Goal: Transaction & Acquisition: Book appointment/travel/reservation

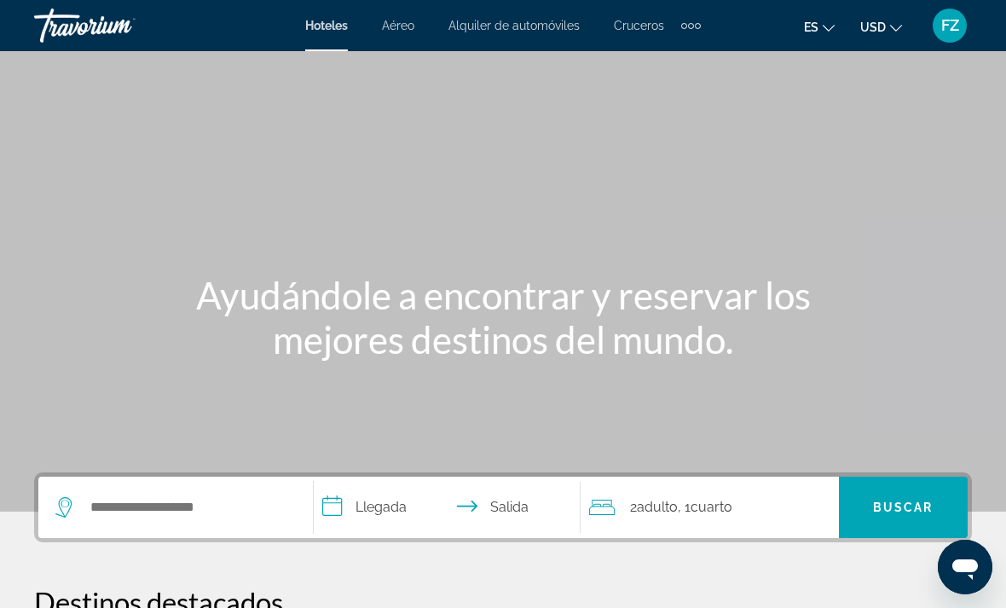
click at [651, 26] on span "Cruceros" at bounding box center [639, 26] width 50 height 14
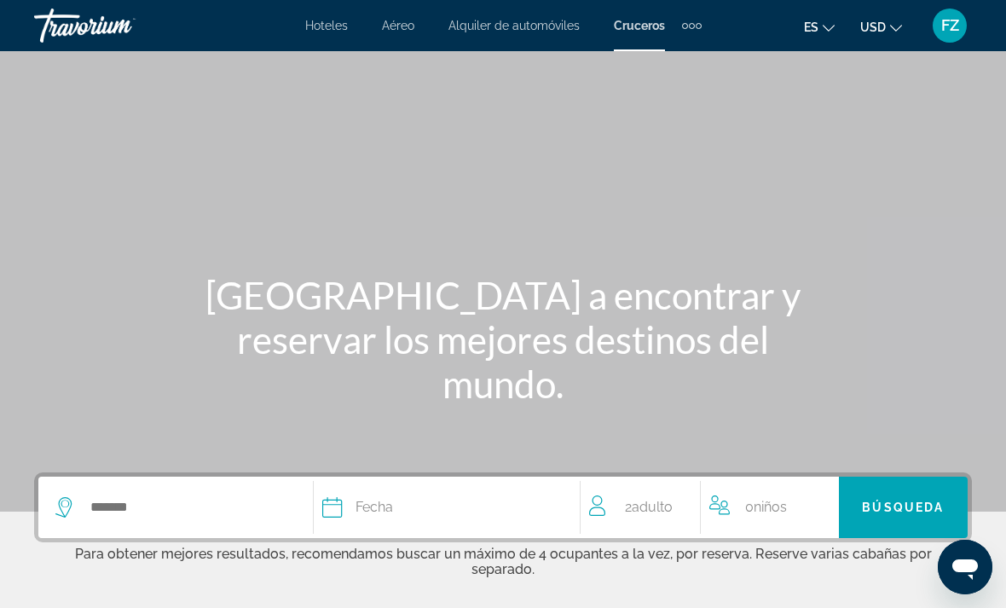
click at [827, 26] on icon "Change language" at bounding box center [829, 28] width 12 height 12
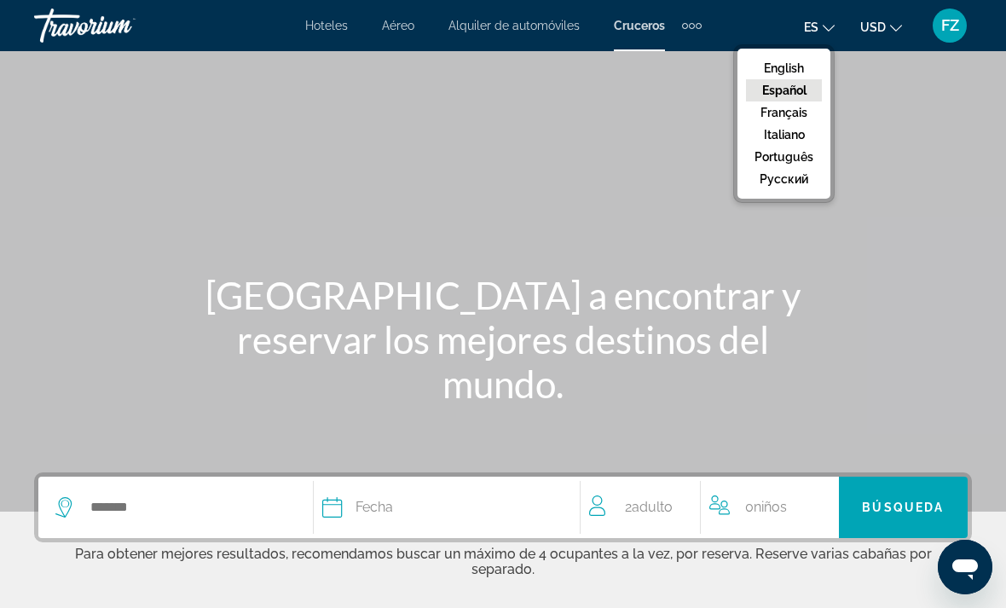
click at [787, 94] on button "Español" at bounding box center [784, 90] width 76 height 22
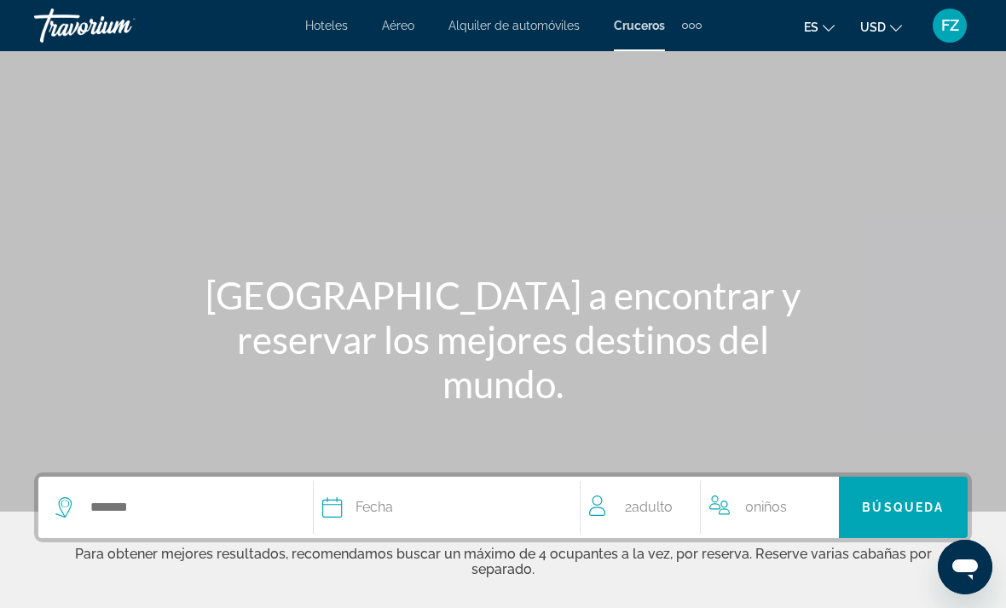
click at [888, 36] on button "USD USD ($) MXN (Mex$) CAD (Can$) GBP (£) EUR (€) AUD (A$) NZD (NZ$) CNY (CN¥)" at bounding box center [881, 26] width 42 height 25
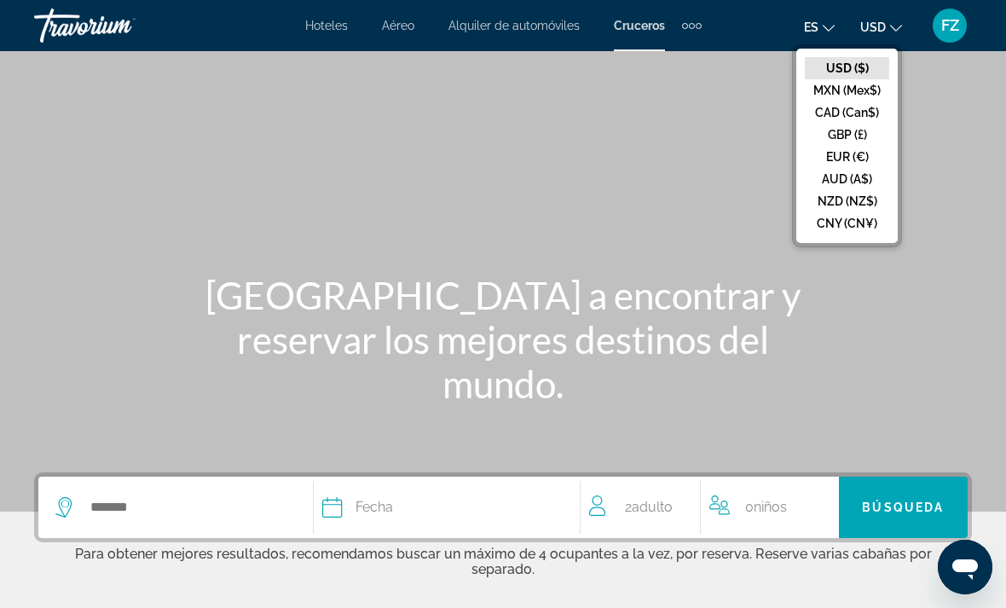
click at [844, 157] on button "EUR (€)" at bounding box center [847, 157] width 84 height 22
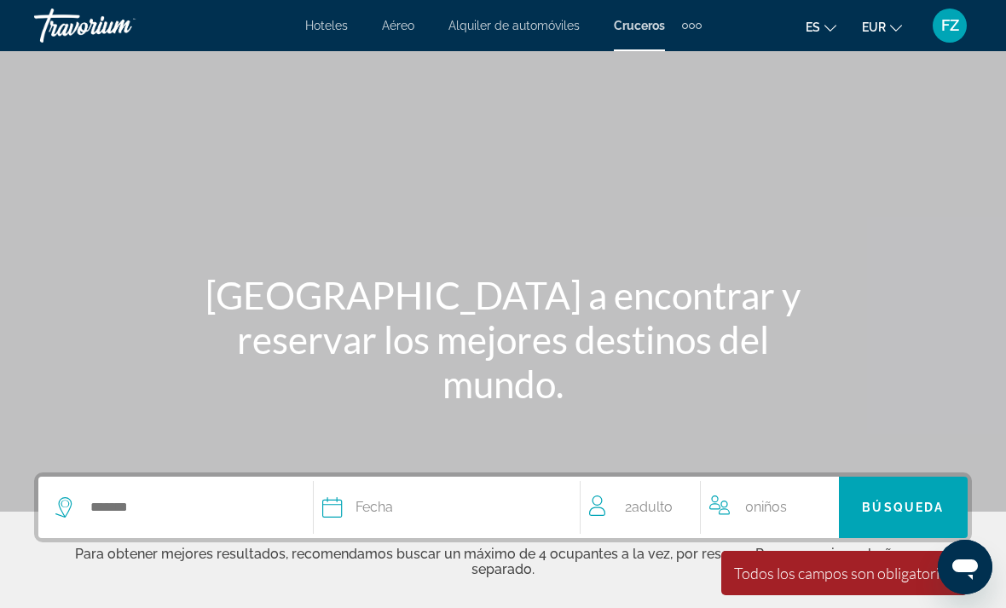
click at [890, 33] on button "EUR USD ($) MXN (Mex$) CAD (Can$) GBP (£) EUR (€) AUD (A$) NZD (NZ$) CNY (CN¥)" at bounding box center [882, 26] width 40 height 25
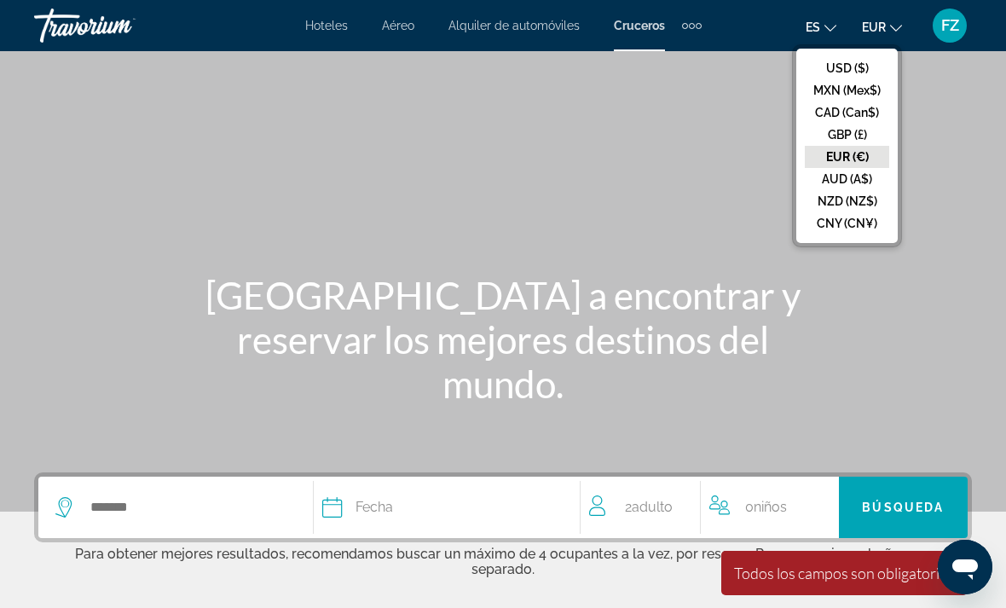
click at [720, 108] on div "Main content" at bounding box center [503, 256] width 1006 height 512
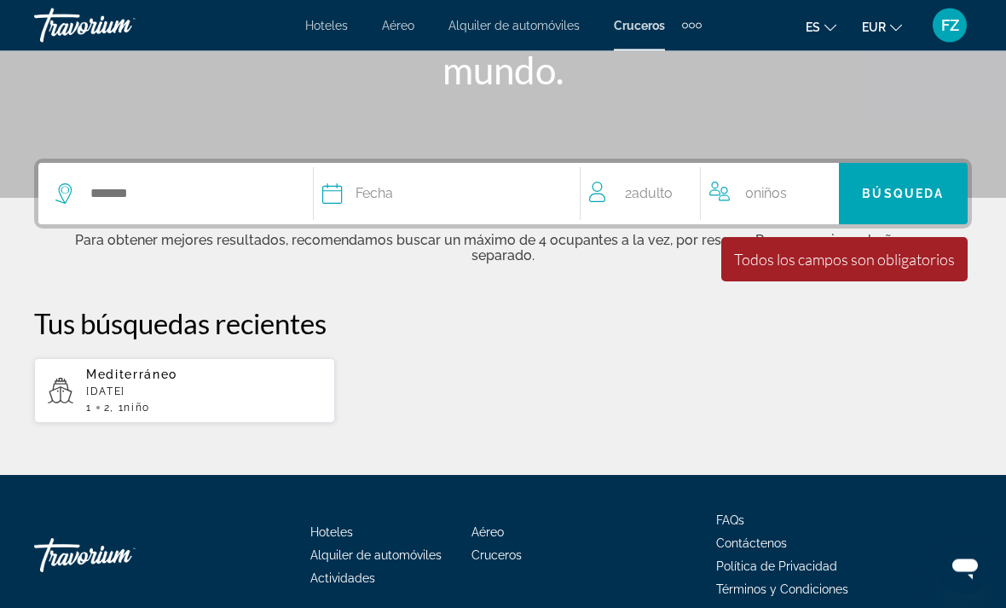
scroll to position [318, 0]
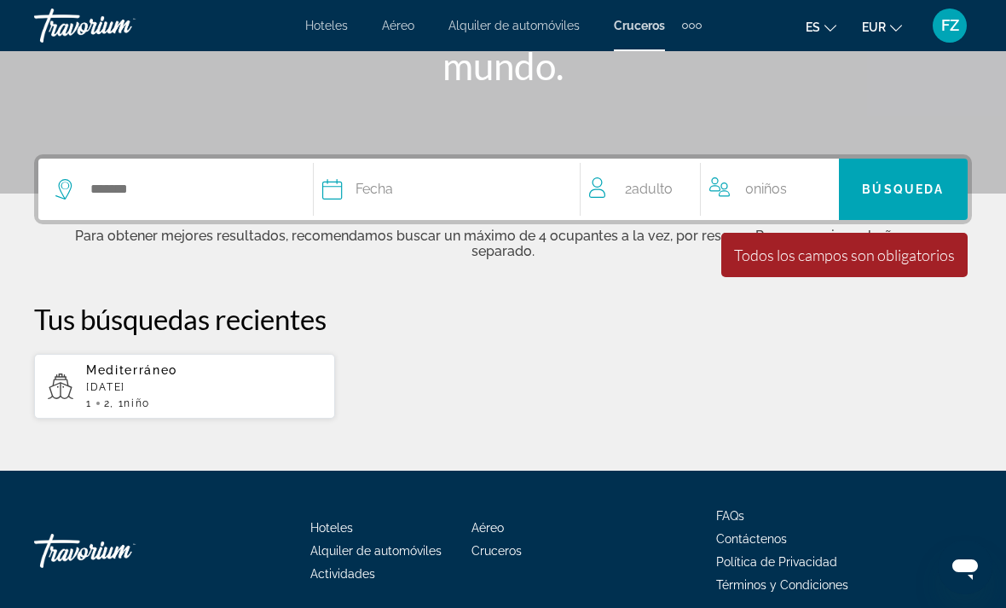
click at [142, 381] on p "October 2025" at bounding box center [203, 387] width 235 height 12
type input "**********"
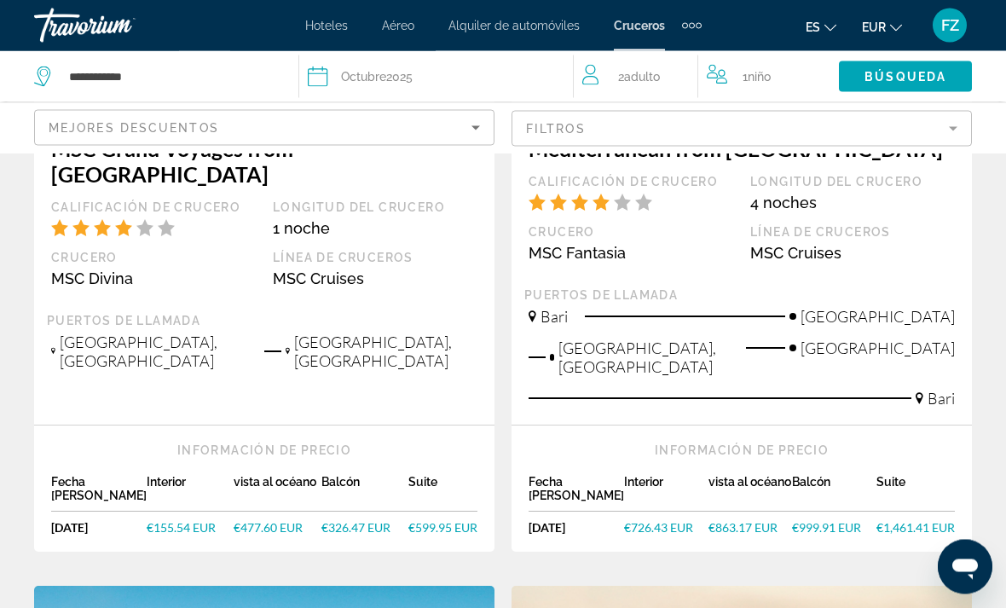
scroll to position [408, 0]
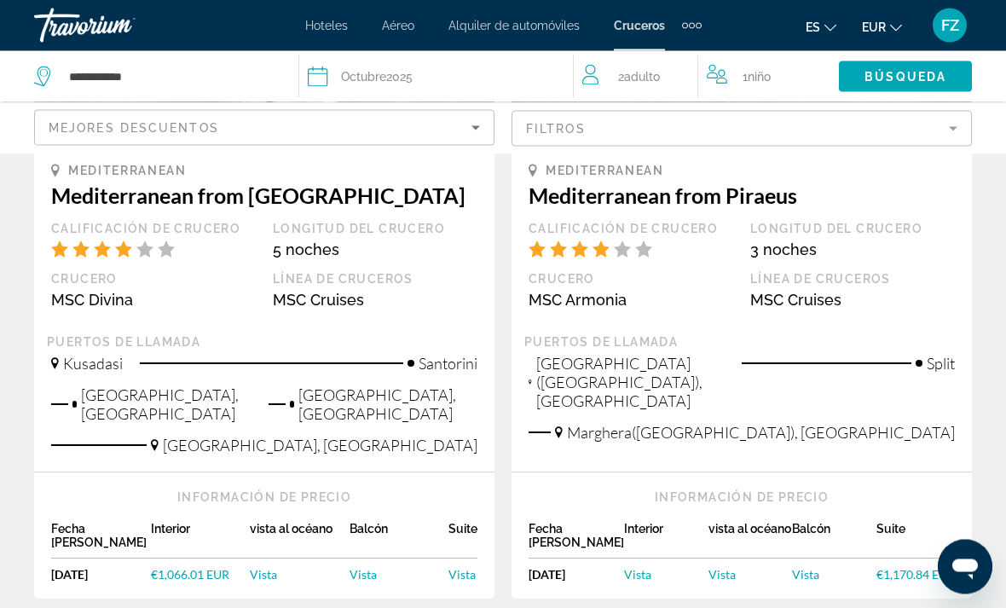
scroll to position [2013, 0]
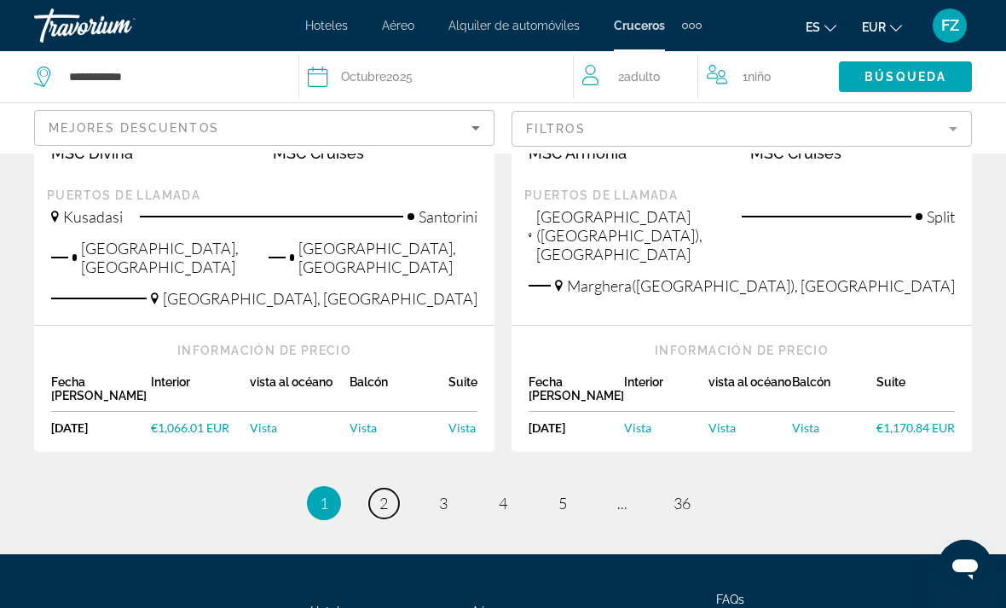
click at [384, 489] on link "page 2" at bounding box center [384, 504] width 30 height 30
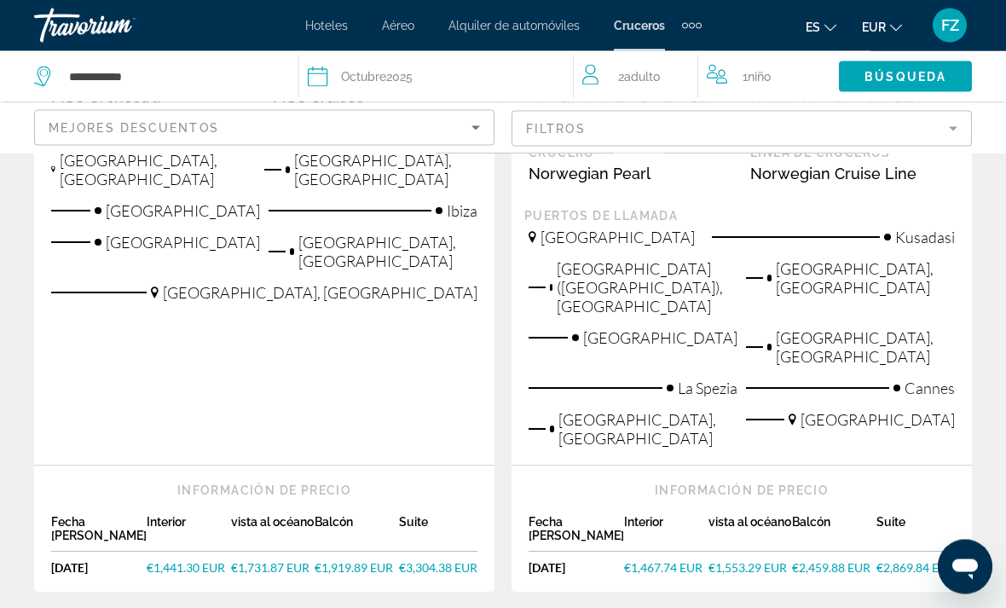
scroll to position [2393, 0]
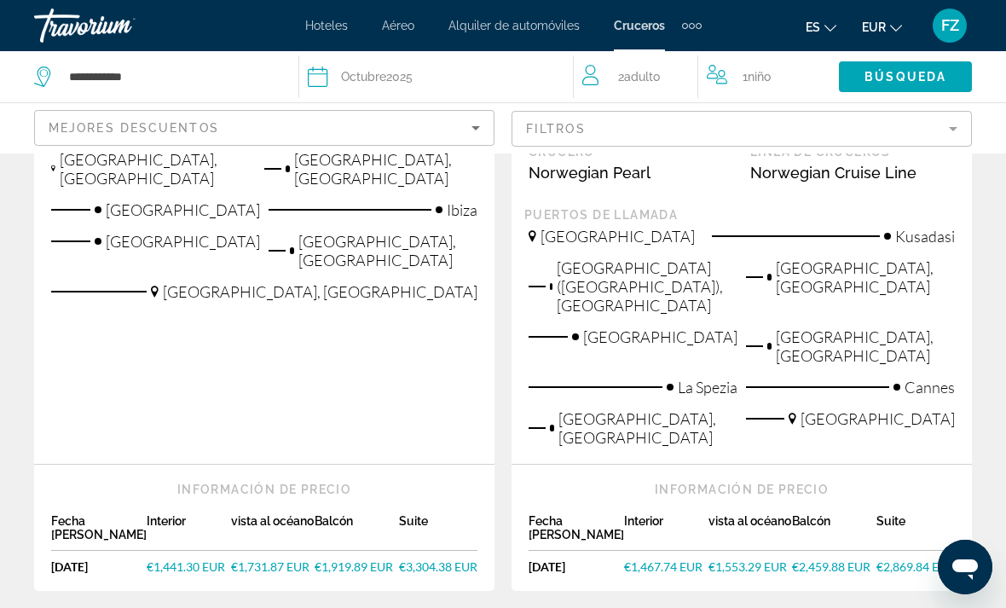
click at [733, 559] on span "€1,553.29 EUR" at bounding box center [748, 566] width 78 height 14
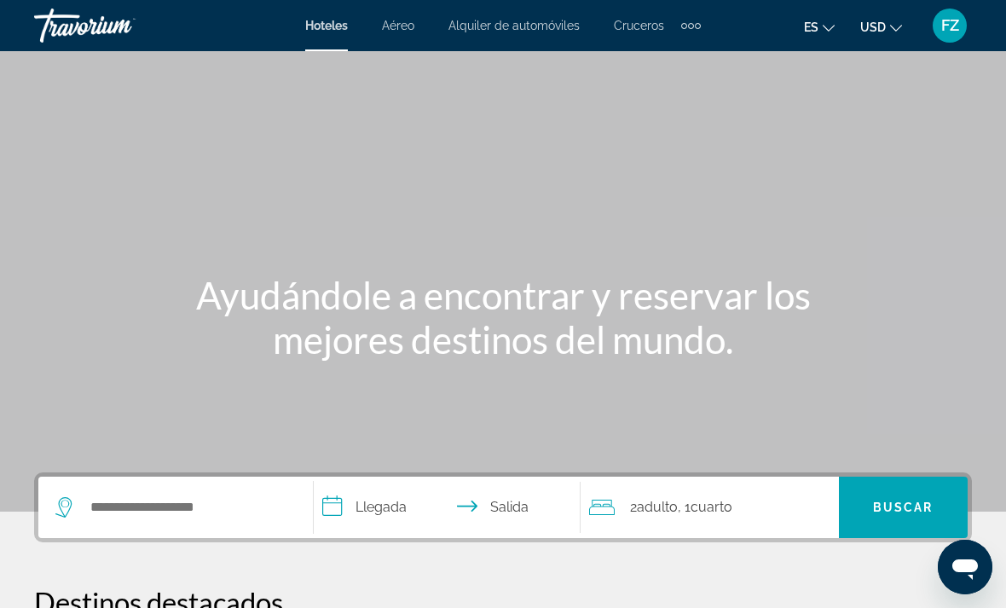
click at [945, 32] on span "FZ" at bounding box center [950, 25] width 18 height 17
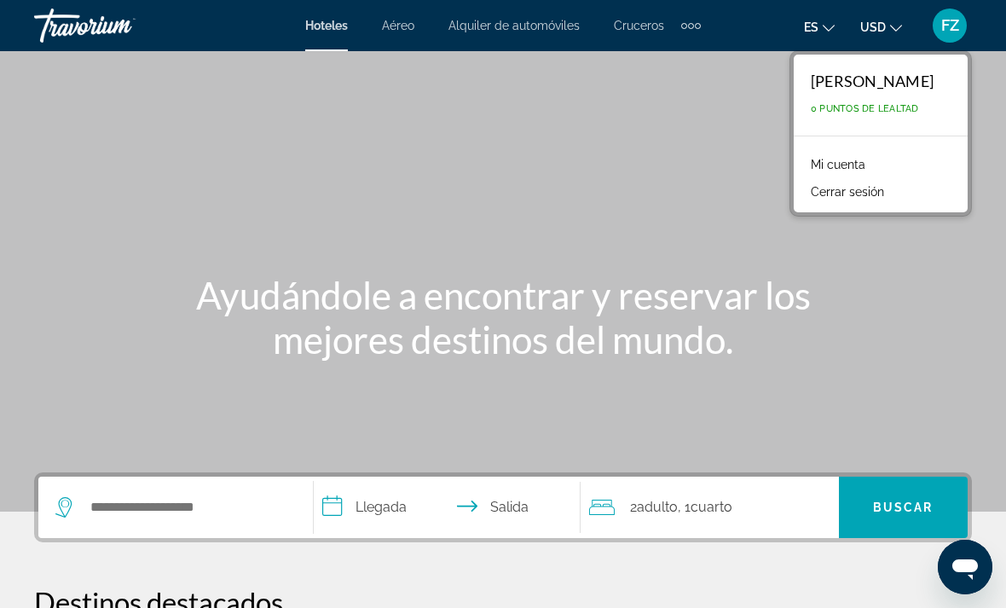
click at [844, 161] on link "Mi cuenta" at bounding box center [838, 164] width 72 height 22
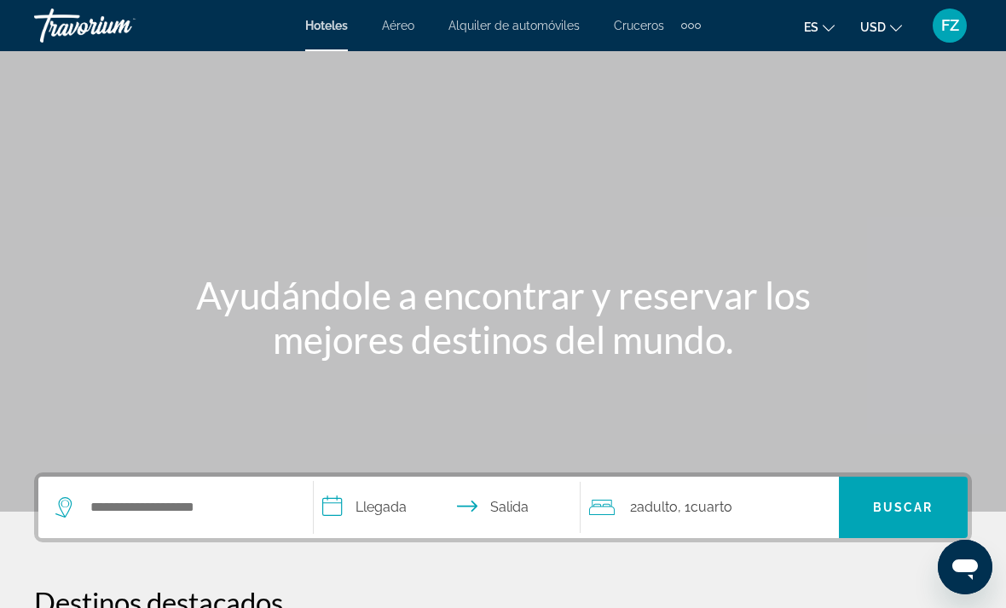
click at [390, 30] on span "Aéreo" at bounding box center [398, 26] width 32 height 14
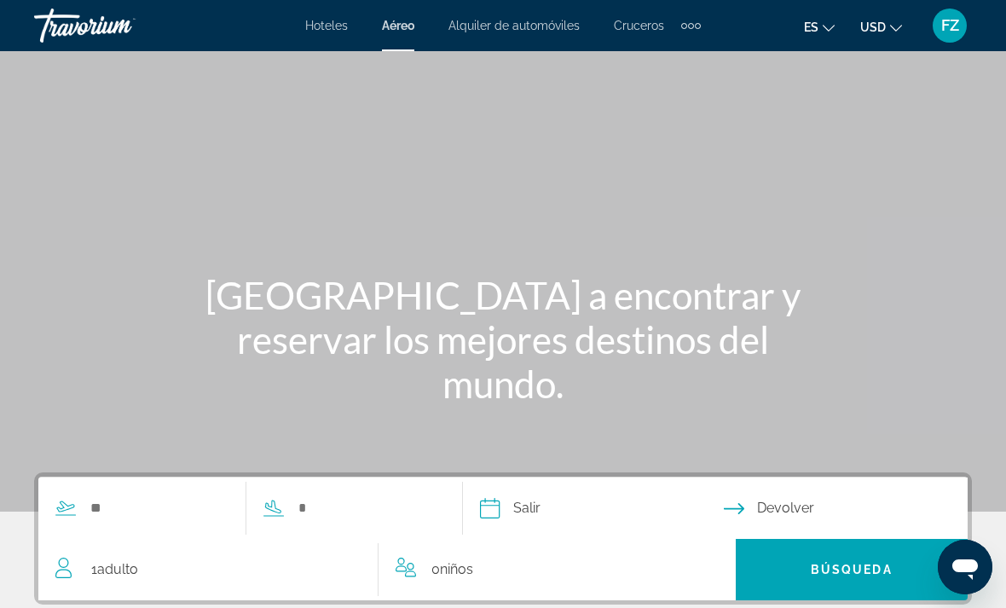
click at [88, 41] on div "Travorium" at bounding box center [119, 25] width 171 height 44
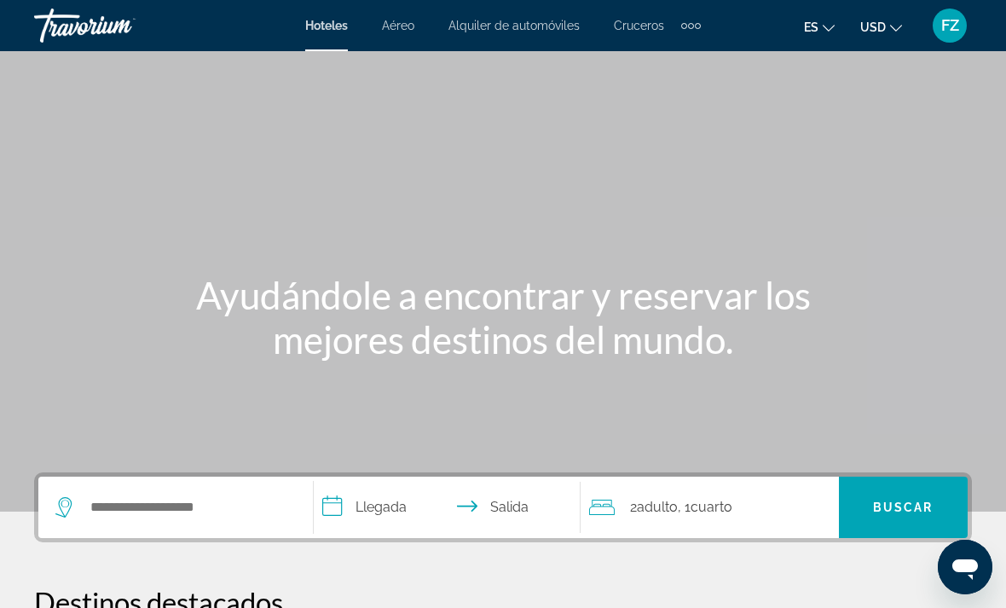
click at [947, 32] on span "FZ" at bounding box center [950, 25] width 18 height 17
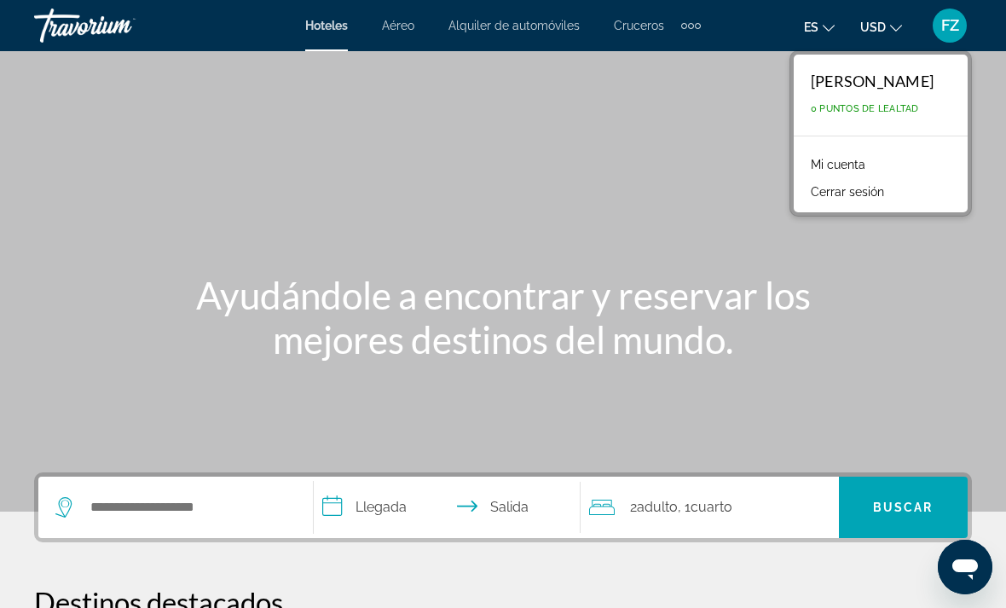
click at [838, 165] on link "Mi cuenta" at bounding box center [838, 164] width 72 height 22
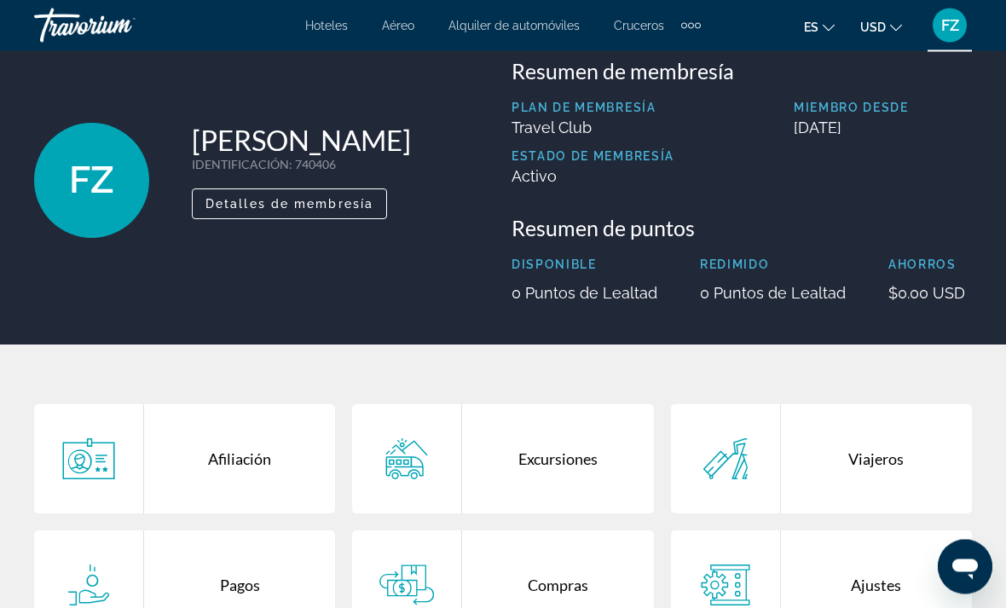
scroll to position [26, 0]
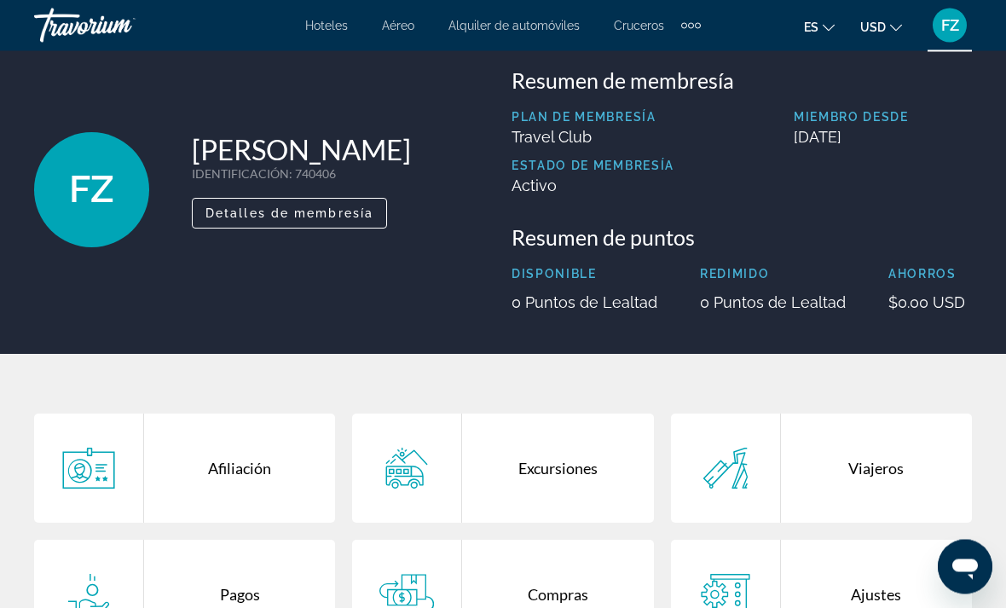
click at [94, 199] on span "FZ" at bounding box center [91, 190] width 45 height 44
click at [98, 221] on div "FZ" at bounding box center [91, 190] width 115 height 115
click at [131, 208] on div "FZ" at bounding box center [91, 190] width 115 height 115
click at [95, 471] on icon "Main content" at bounding box center [88, 468] width 55 height 41
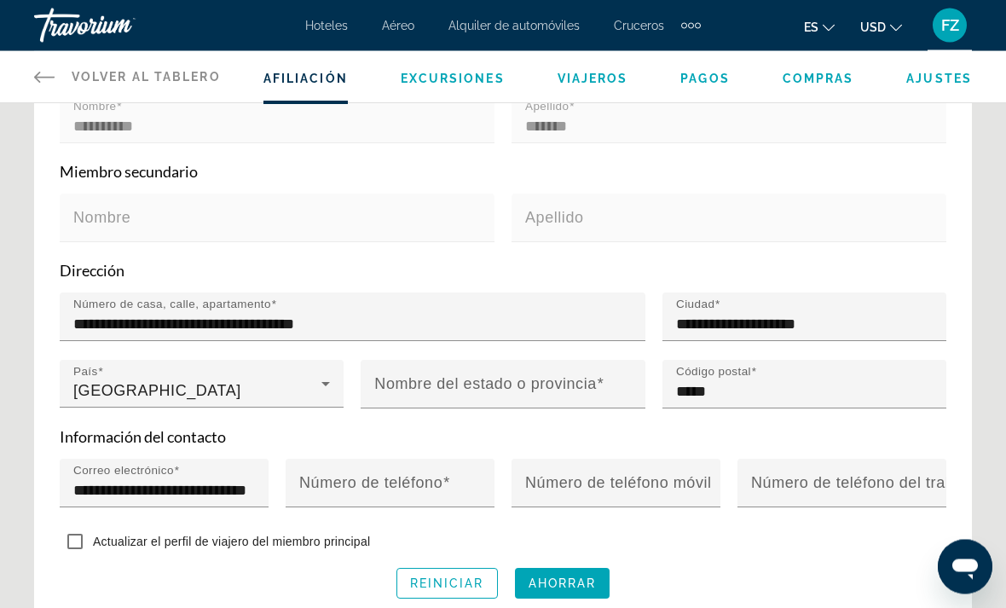
scroll to position [645, 0]
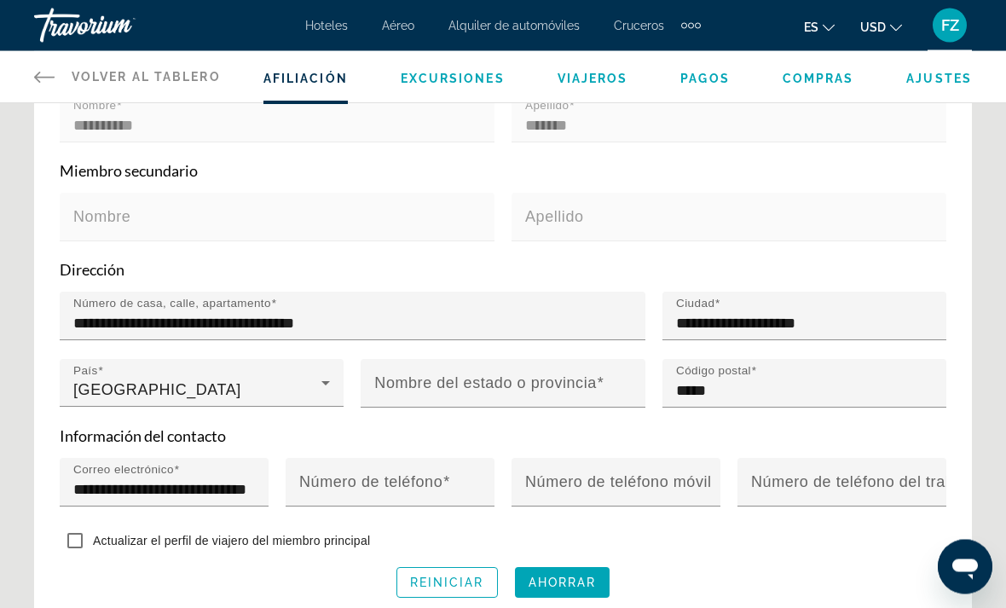
click at [758, 382] on input "*****" at bounding box center [809, 391] width 267 height 20
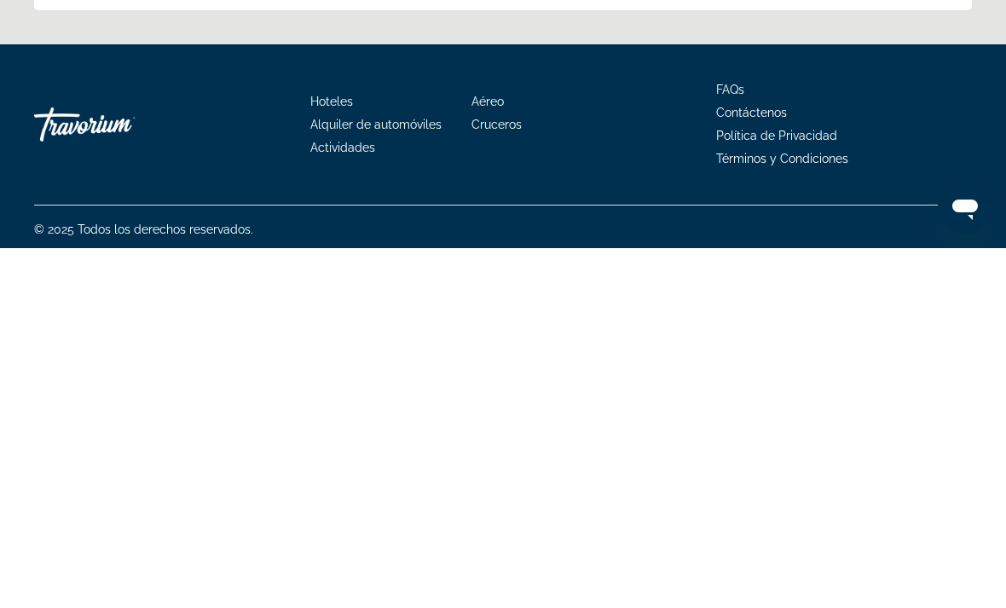
scroll to position [1128, 0]
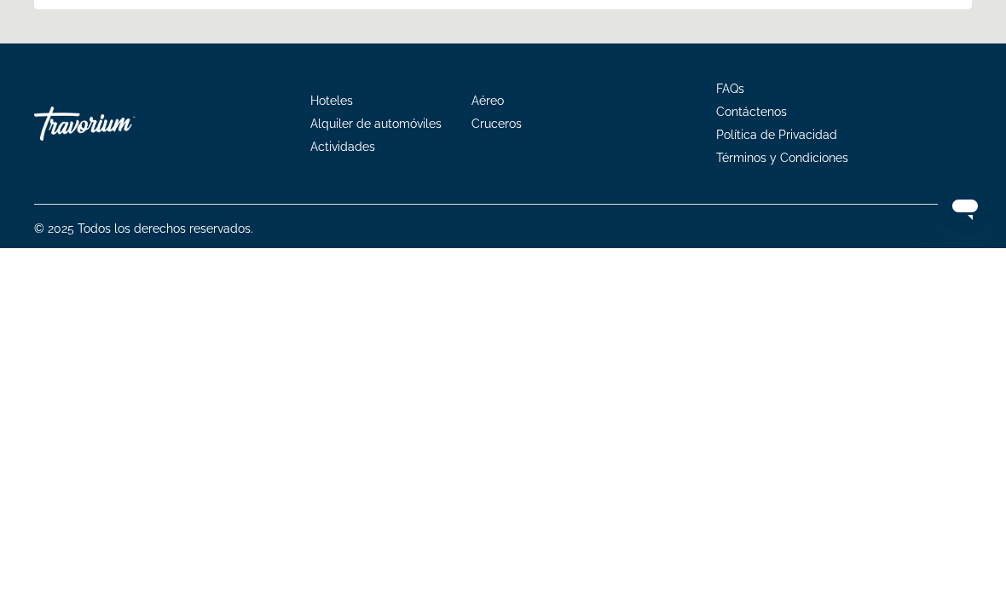
type input "*****"
click at [348, 500] on span "Actividades" at bounding box center [342, 507] width 65 height 14
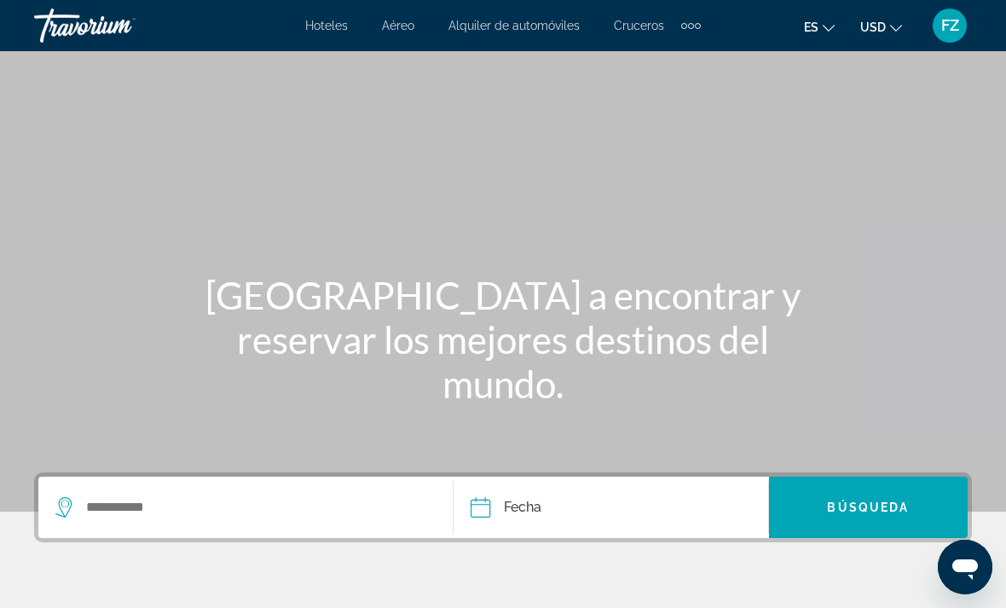
click at [833, 29] on icon "Change language" at bounding box center [829, 28] width 12 height 12
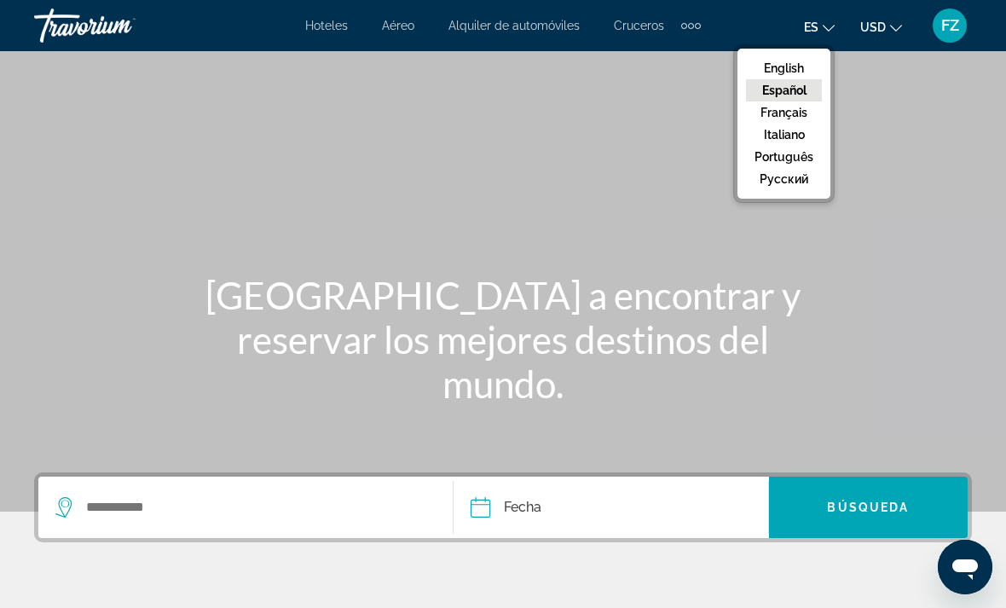
click at [798, 100] on button "Español" at bounding box center [784, 90] width 76 height 22
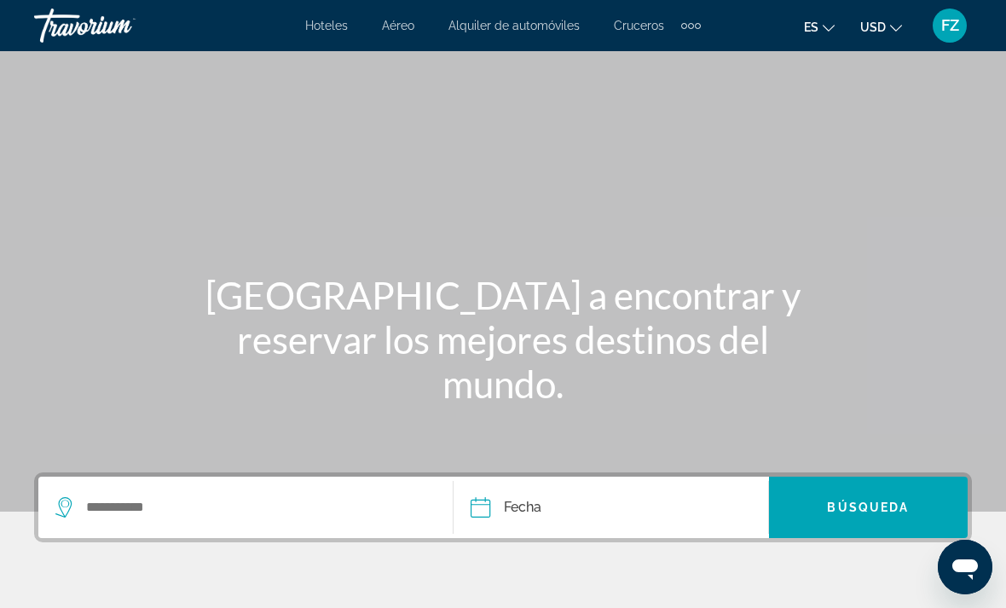
click at [814, 28] on span "es" at bounding box center [811, 27] width 14 height 14
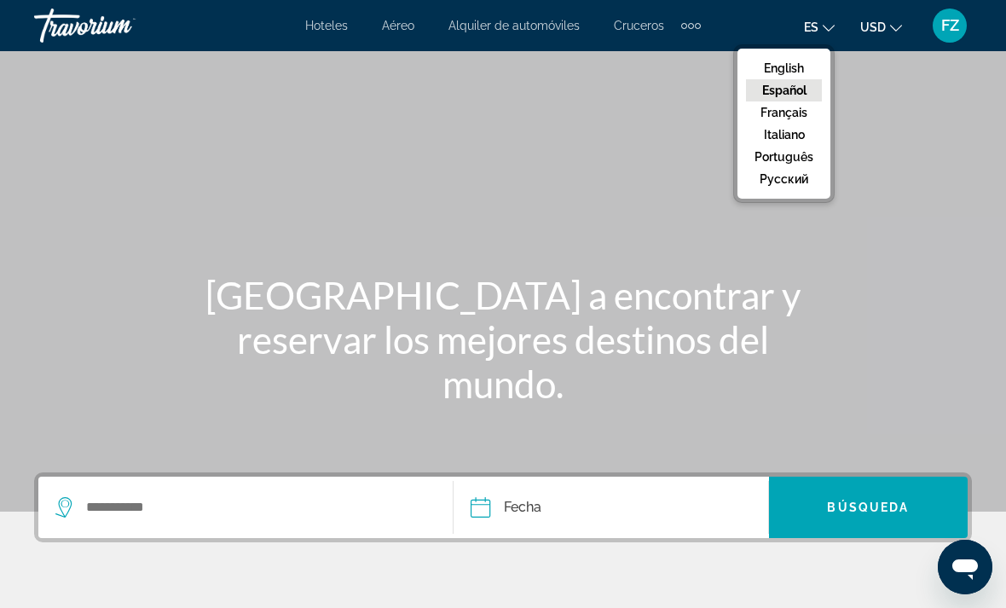
click at [798, 101] on button "Español" at bounding box center [784, 90] width 76 height 22
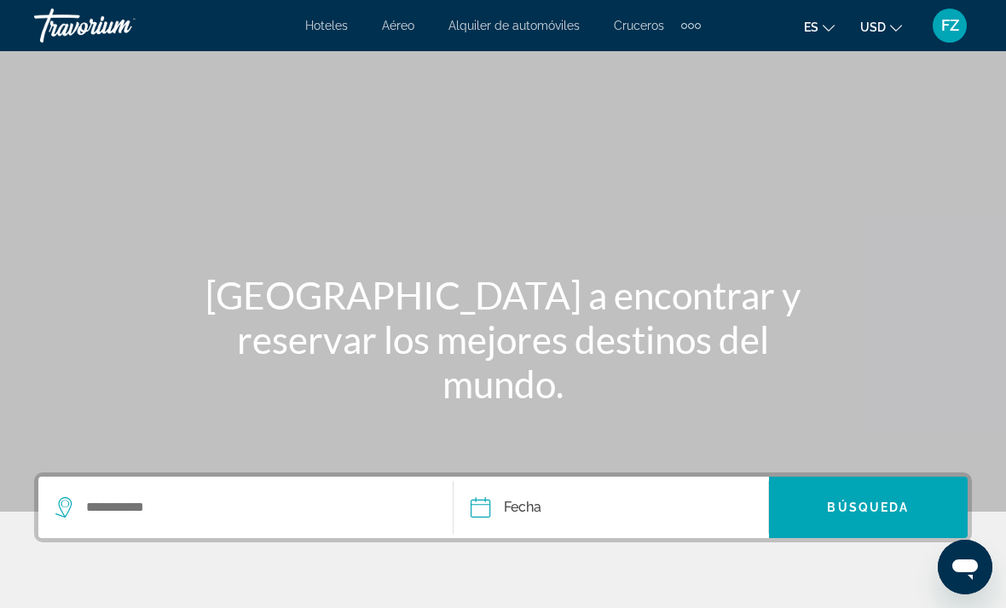
click at [895, 36] on button "USD USD ($) MXN (Mex$) CAD (Can$) GBP (£) EUR (€) AUD (A$) NZD (NZ$) CNY (CN¥)" at bounding box center [881, 26] width 42 height 25
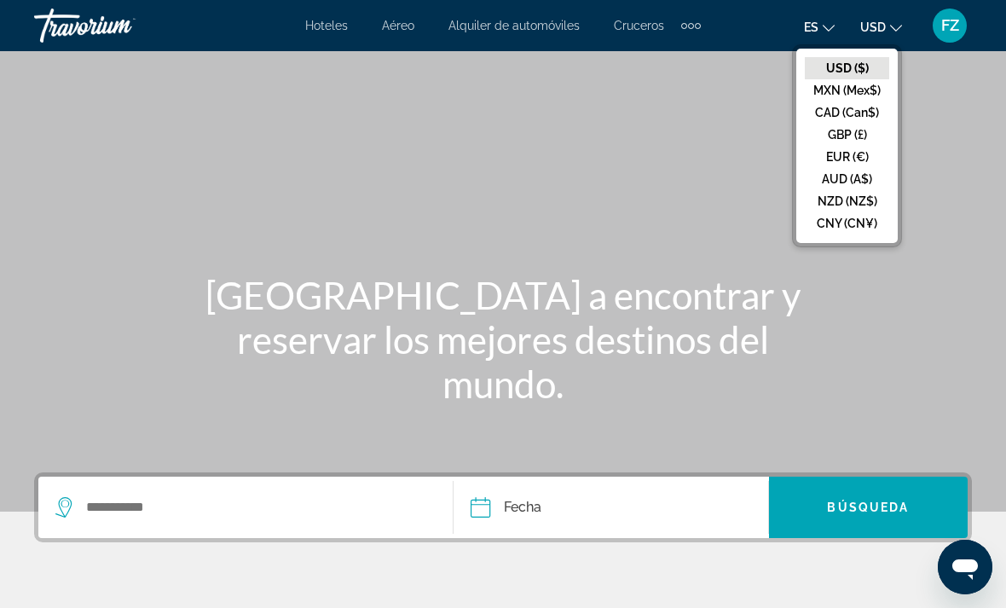
click at [855, 164] on button "EUR (€)" at bounding box center [847, 157] width 84 height 22
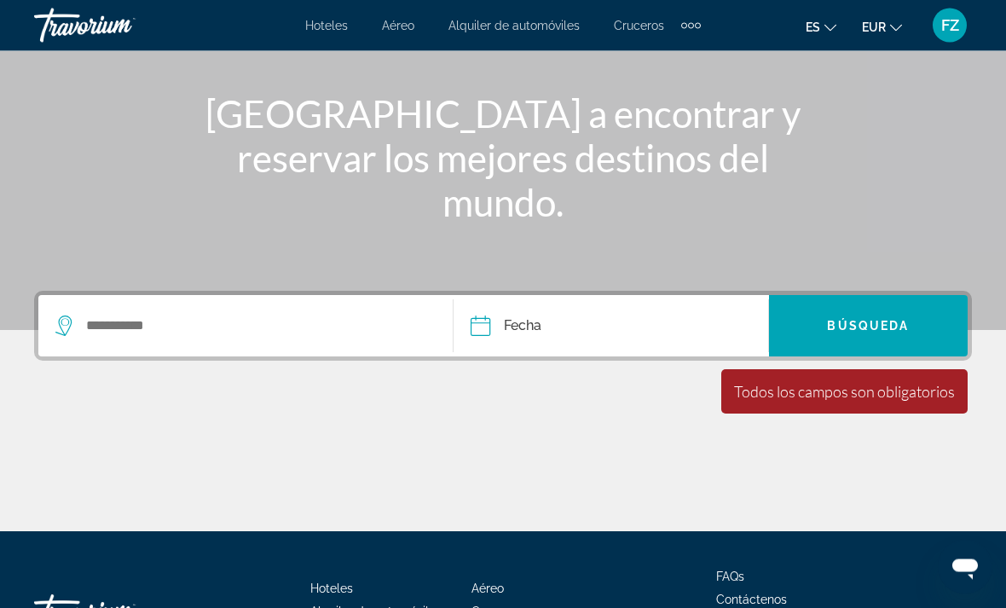
scroll to position [184, 0]
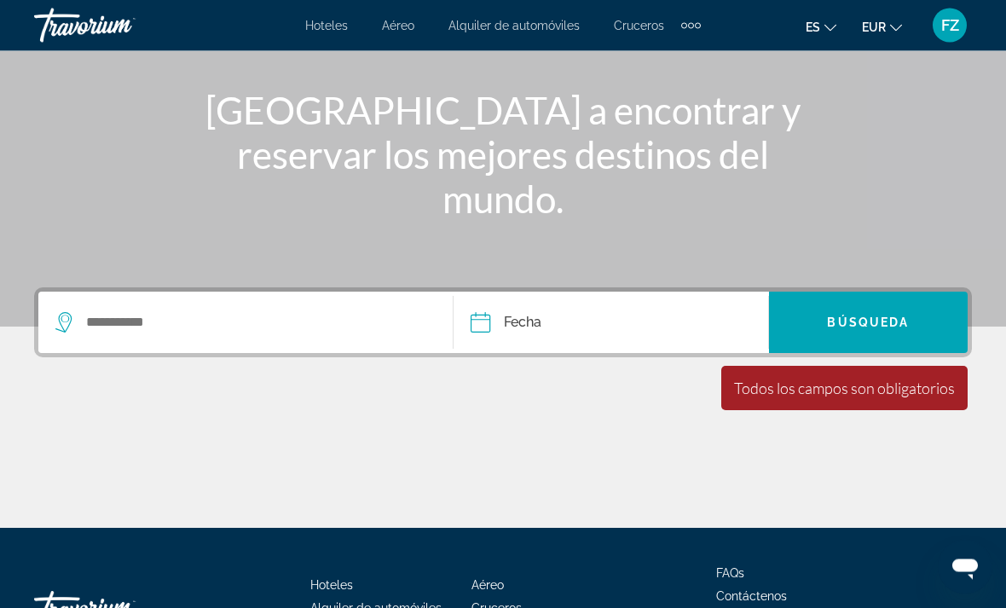
click at [822, 396] on div "Todos los campos son obligatorios" at bounding box center [844, 388] width 221 height 19
click at [828, 387] on div "Todos los campos son obligatorios" at bounding box center [844, 388] width 221 height 19
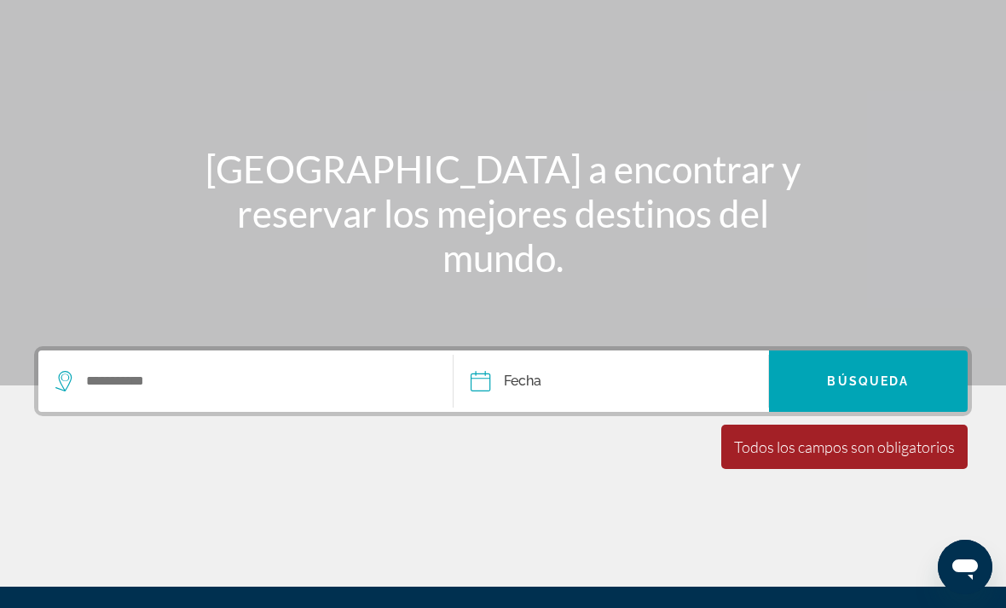
scroll to position [0, 0]
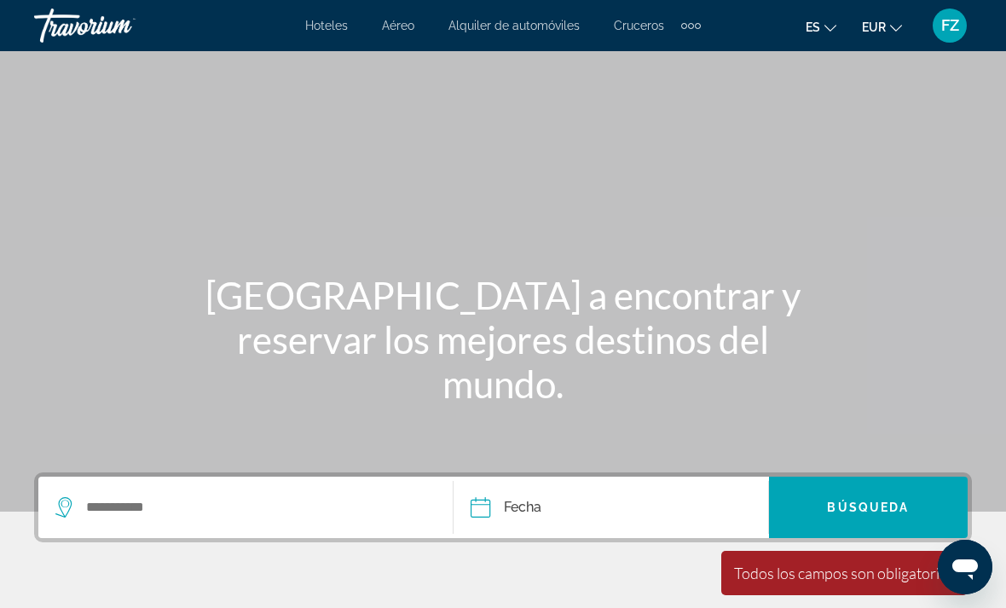
click at [816, 28] on span "es" at bounding box center [813, 27] width 14 height 14
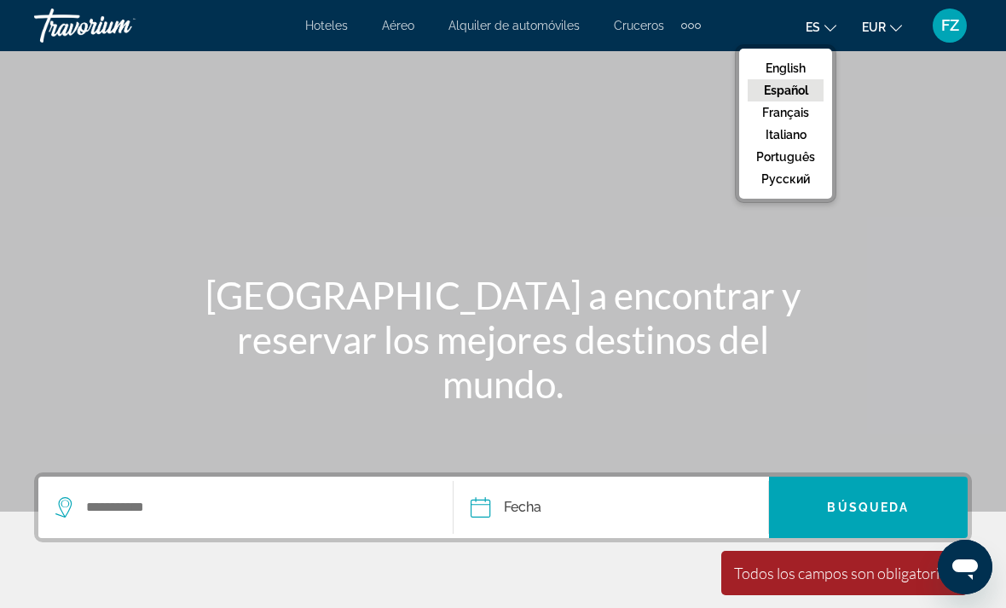
click at [788, 94] on button "Español" at bounding box center [786, 90] width 76 height 22
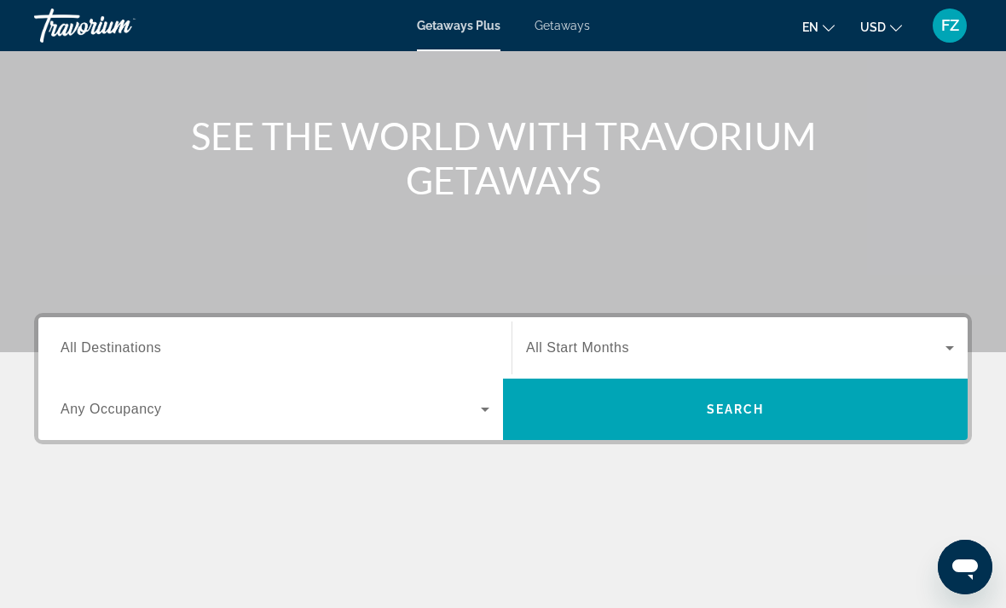
scroll to position [202, 0]
